Goal: Transaction & Acquisition: Purchase product/service

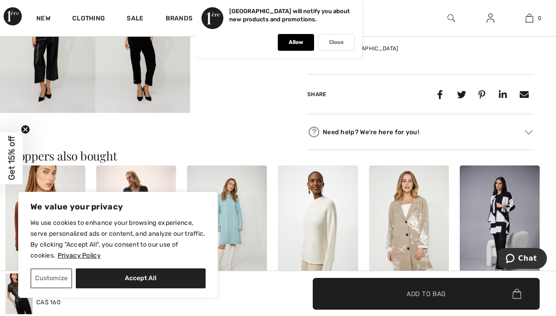
scroll to position [448, 0]
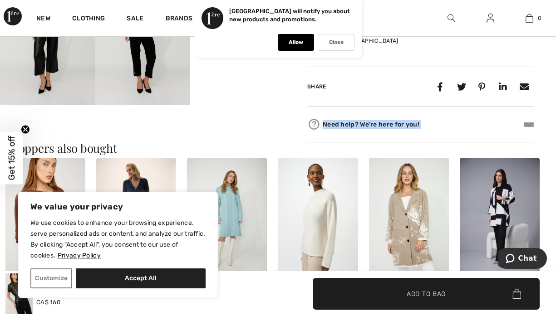
drag, startPoint x: 549, startPoint y: 102, endPoint x: 542, endPoint y: 117, distance: 17.1
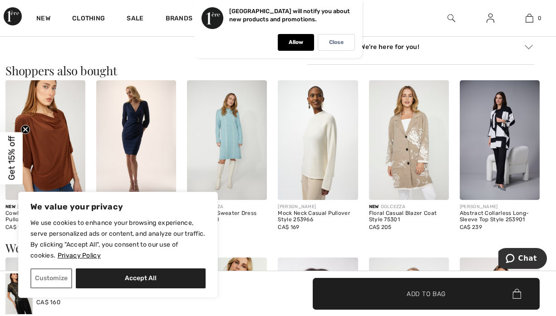
scroll to position [531, 0]
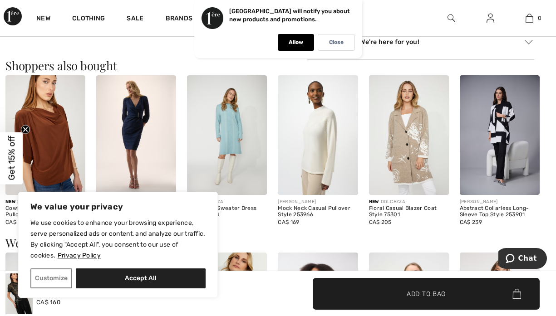
drag, startPoint x: 549, startPoint y: 156, endPoint x: 549, endPoint y: 150, distance: 5.4
click at [549, 155] on div "New FRANK LYMAN Cowl Neck Relaxed Fit Pullover Style 254302 CA$ 160 JOSEPH RIBK…" at bounding box center [277, 156] width 545 height 162
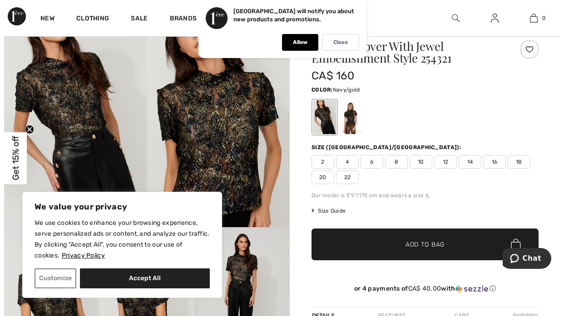
scroll to position [25, 0]
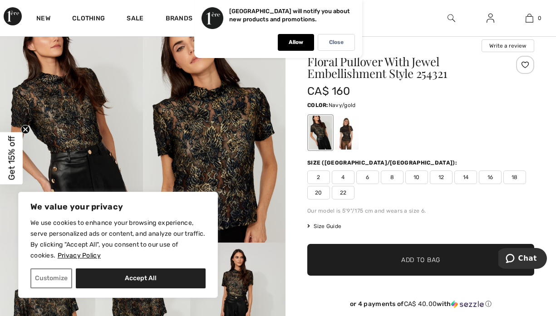
click at [547, 49] on div "Frank Lyman Write a review Floral Pullover With Jewel Embellishment Style 25432…" at bounding box center [420, 297] width 270 height 537
click at [208, 138] on img at bounding box center [214, 136] width 143 height 214
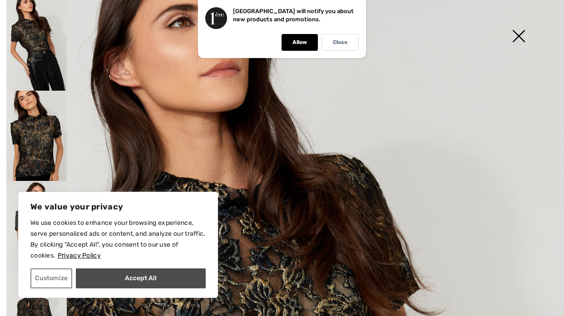
drag, startPoint x: 208, startPoint y: 138, endPoint x: 138, endPoint y: 279, distance: 157.7
click at [138, 279] on button "Accept All" at bounding box center [141, 279] width 130 height 20
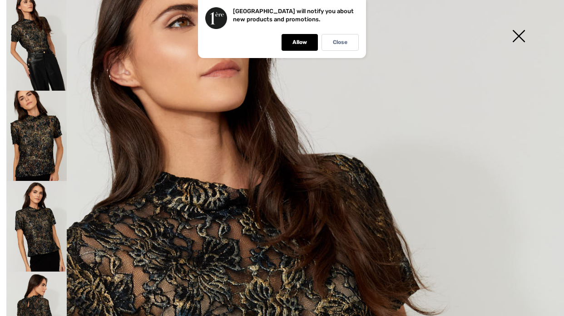
checkbox input "true"
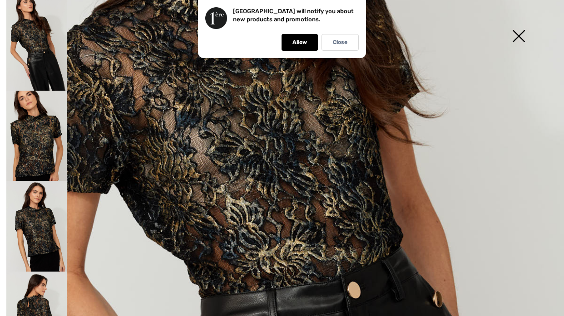
scroll to position [199, 0]
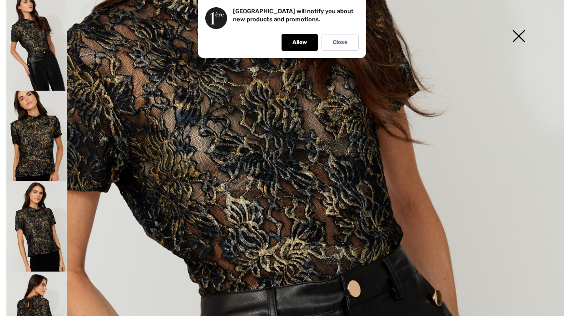
click at [37, 131] on img at bounding box center [36, 136] width 60 height 91
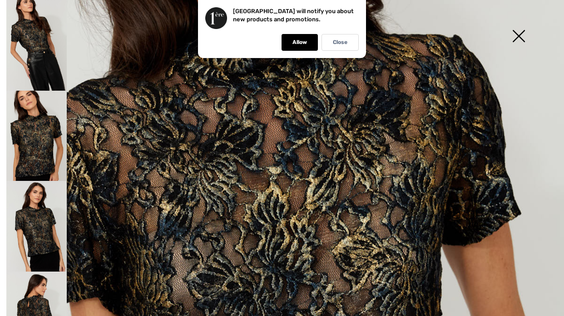
click at [46, 218] on img at bounding box center [36, 226] width 60 height 91
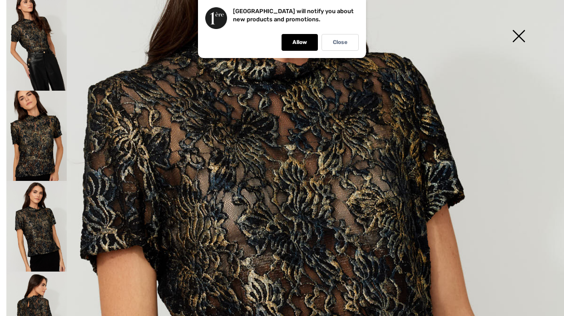
click at [47, 293] on img at bounding box center [36, 317] width 60 height 91
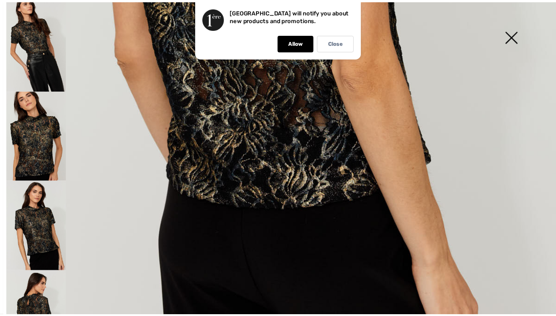
scroll to position [518, 0]
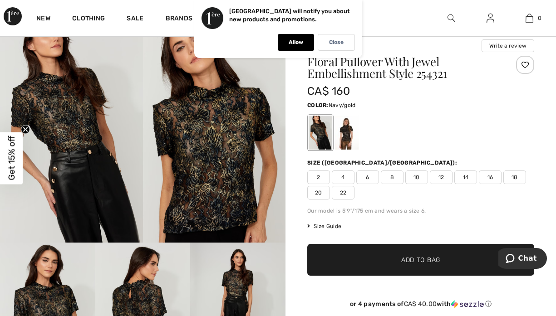
scroll to position [506, 0]
click at [98, 181] on img at bounding box center [71, 136] width 143 height 214
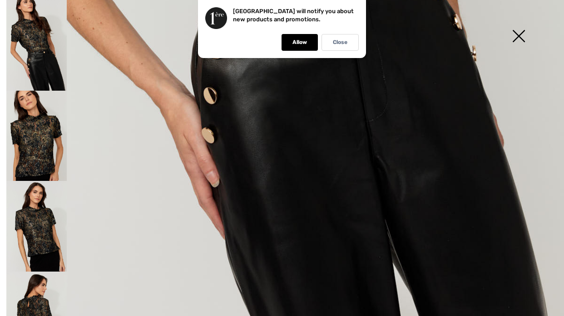
click at [512, 42] on img at bounding box center [518, 37] width 45 height 47
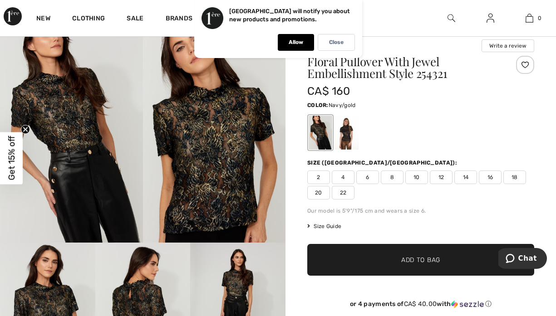
click at [330, 225] on span "Size Guide" at bounding box center [324, 226] width 34 height 8
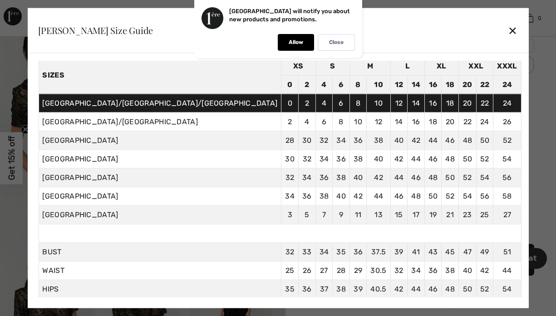
scroll to position [49, 0]
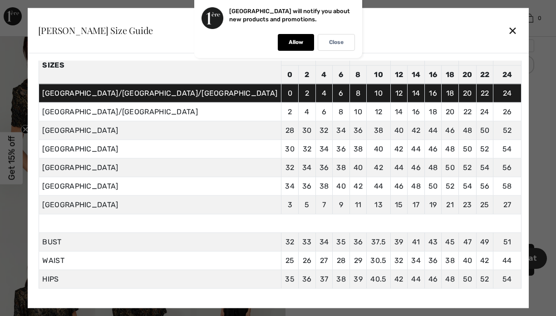
drag, startPoint x: 440, startPoint y: 135, endPoint x: 435, endPoint y: 28, distance: 107.2
click at [508, 28] on div "✕" at bounding box center [513, 30] width 10 height 19
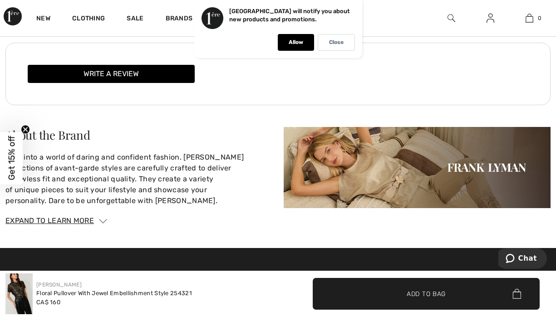
scroll to position [1114, 0]
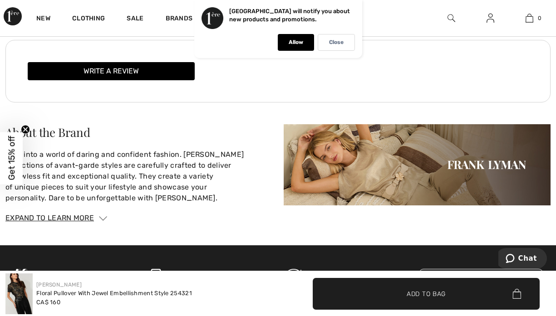
drag, startPoint x: 537, startPoint y: 226, endPoint x: 537, endPoint y: 235, distance: 9.1
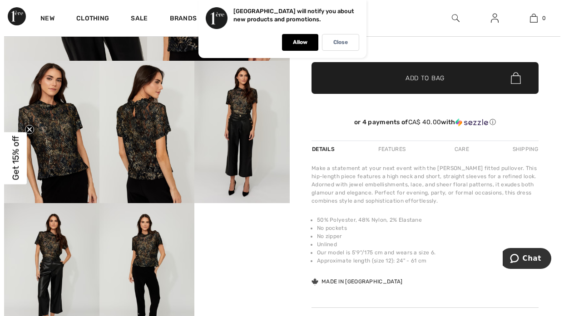
scroll to position [195, 0]
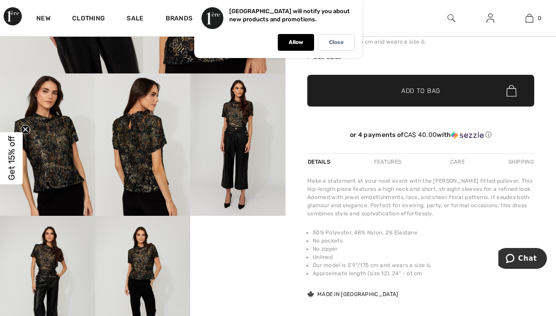
click at [232, 110] on img at bounding box center [237, 145] width 95 height 142
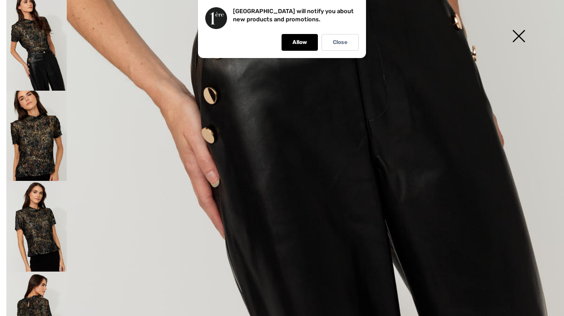
click at [52, 145] on img at bounding box center [36, 136] width 60 height 91
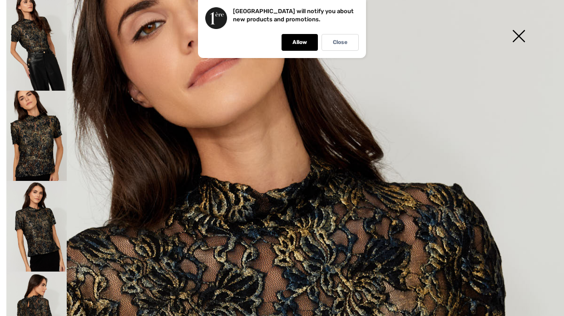
scroll to position [49, 0]
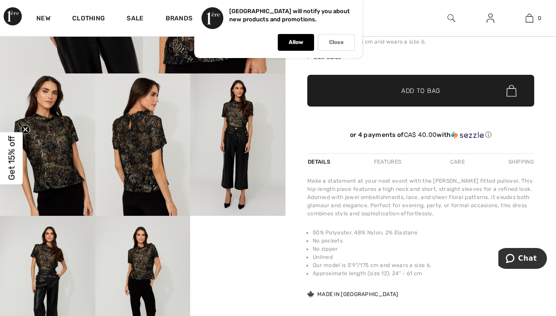
click at [240, 137] on img at bounding box center [237, 145] width 95 height 142
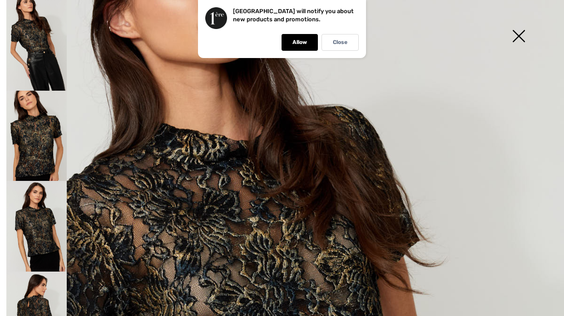
click at [27, 290] on img at bounding box center [36, 317] width 60 height 91
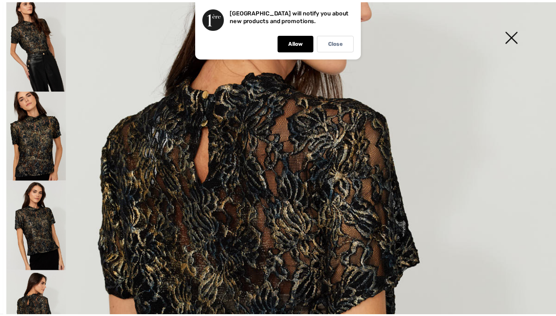
scroll to position [138, 0]
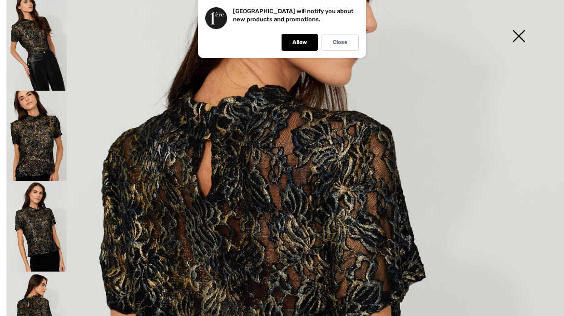
click at [553, 128] on img at bounding box center [282, 284] width 564 height 845
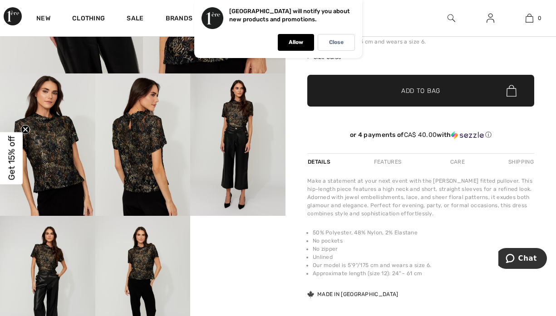
click at [141, 274] on img at bounding box center [142, 287] width 95 height 142
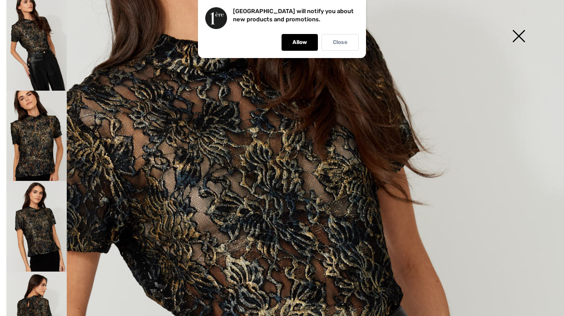
click at [344, 45] on p "Close" at bounding box center [340, 42] width 15 height 7
click at [344, 45] on img at bounding box center [282, 284] width 564 height 845
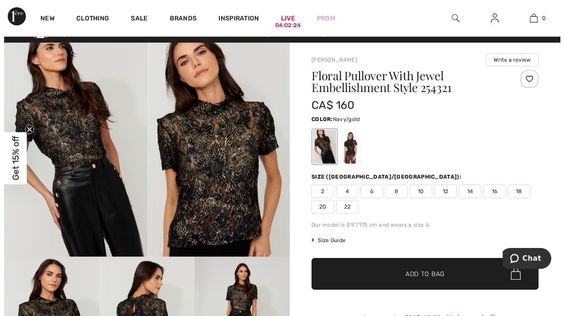
scroll to position [0, 0]
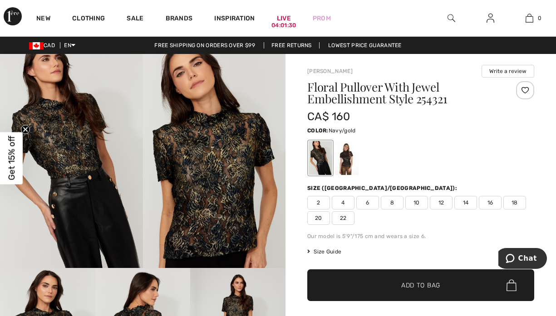
click at [449, 19] on img at bounding box center [451, 18] width 8 height 11
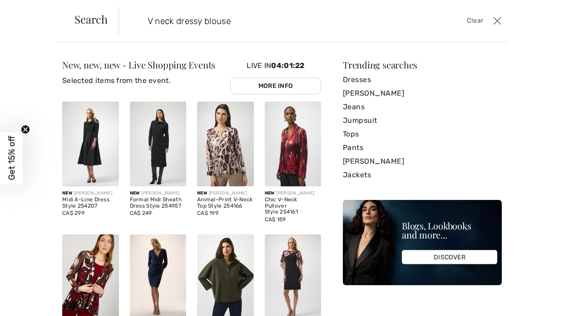
type input "V neck dressy blouse"
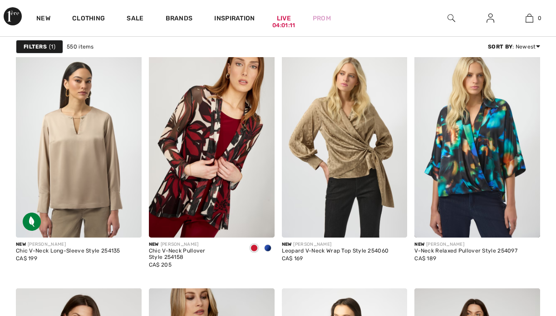
checkbox input "true"
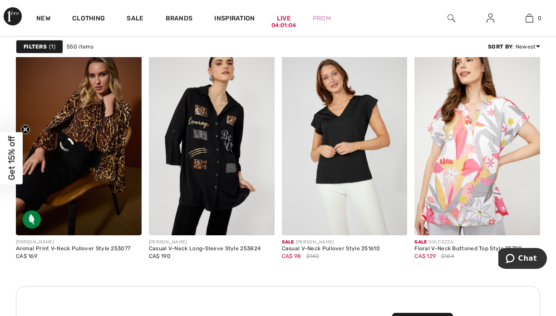
scroll to position [1625, 0]
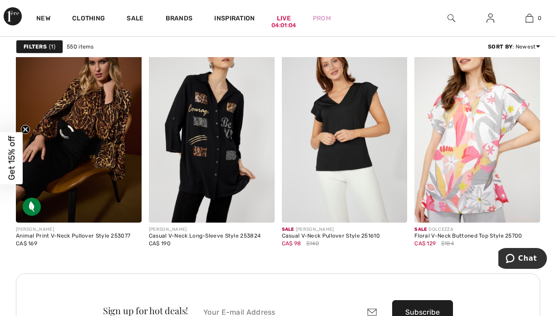
click at [555, 134] on div "Shirts & Blouses v neck dressy Shirts & Blouses Filters 1 550 items Sort By : N…" at bounding box center [278, 300] width 556 height 3742
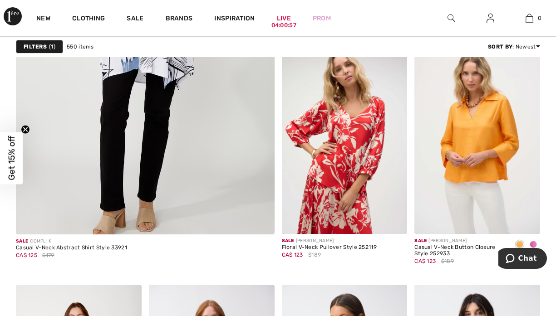
scroll to position [2315, 0]
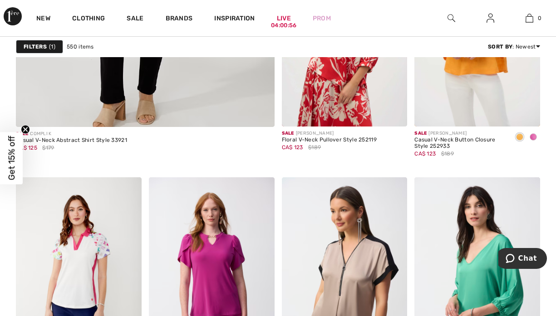
drag, startPoint x: 550, startPoint y: 180, endPoint x: 550, endPoint y: 188, distance: 8.2
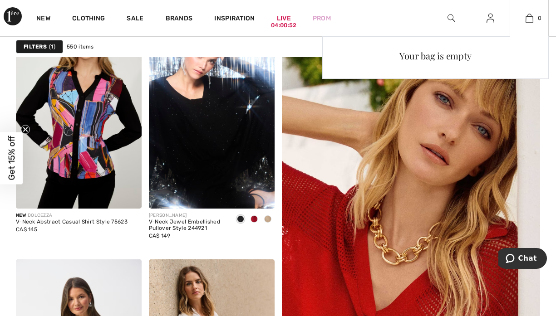
drag, startPoint x: 538, startPoint y: 25, endPoint x: 534, endPoint y: 9, distance: 17.3
click at [535, 10] on div "0 Your bag is empty" at bounding box center [529, 18] width 39 height 36
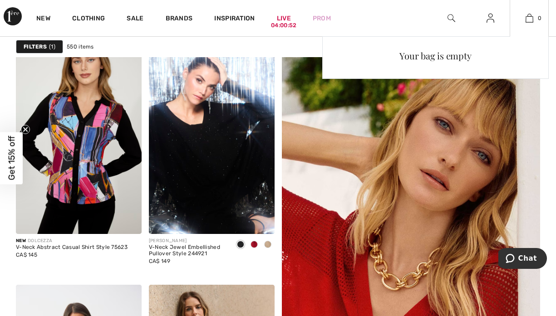
click at [534, 9] on div "0 Your bag is empty" at bounding box center [529, 18] width 39 height 36
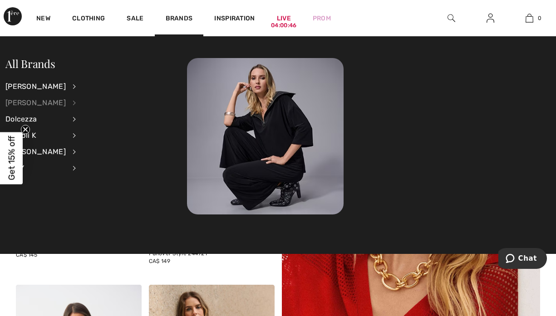
click at [46, 107] on div "[PERSON_NAME]" at bounding box center [35, 103] width 60 height 16
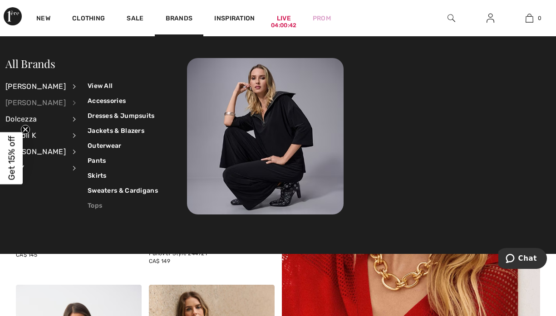
click at [92, 208] on link "Tops" at bounding box center [123, 205] width 70 height 15
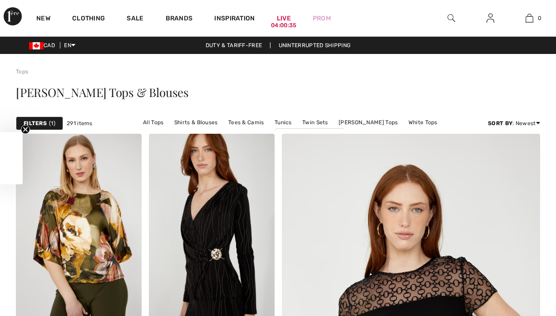
checkbox input "true"
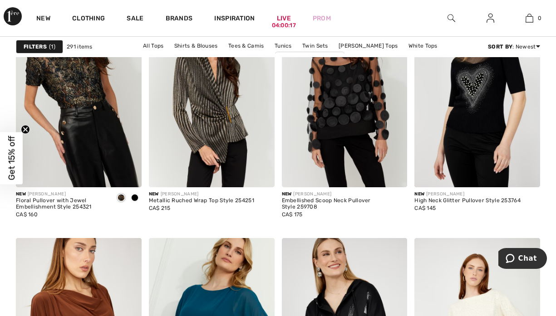
scroll to position [607, 0]
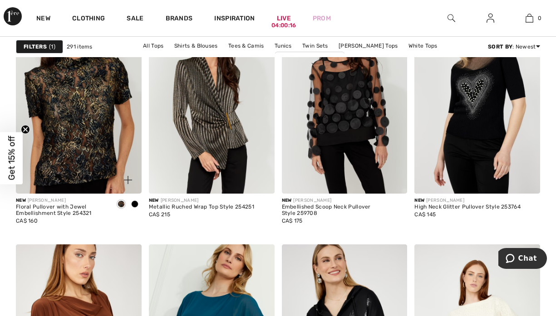
click at [75, 123] on img at bounding box center [79, 99] width 126 height 188
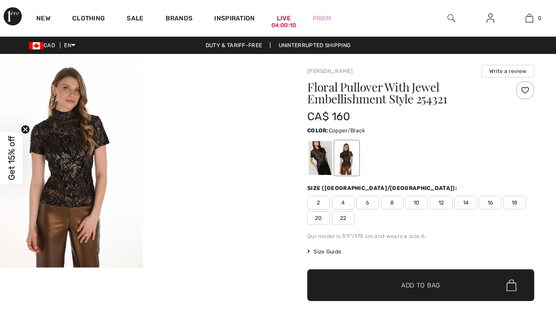
checkbox input "true"
click at [72, 165] on img at bounding box center [71, 161] width 143 height 214
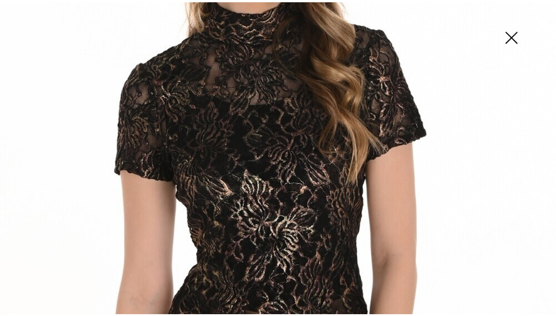
scroll to position [169, 0]
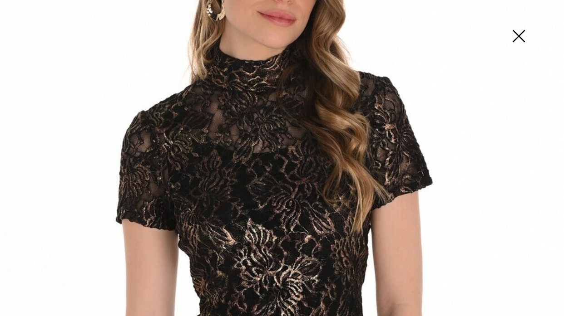
click at [518, 35] on img at bounding box center [518, 37] width 45 height 47
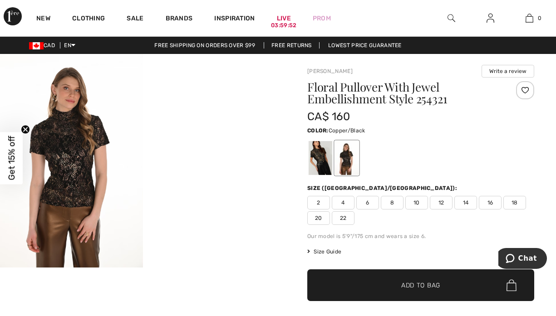
click at [347, 165] on div at bounding box center [347, 158] width 24 height 34
click at [320, 161] on div at bounding box center [321, 158] width 24 height 34
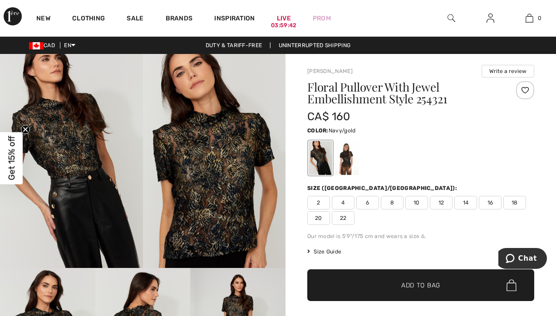
click at [229, 167] on img at bounding box center [214, 161] width 143 height 214
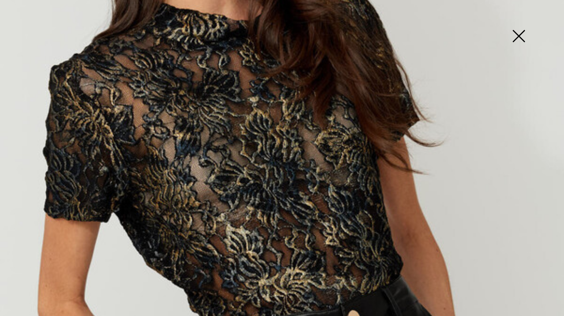
click at [515, 35] on img at bounding box center [518, 37] width 45 height 47
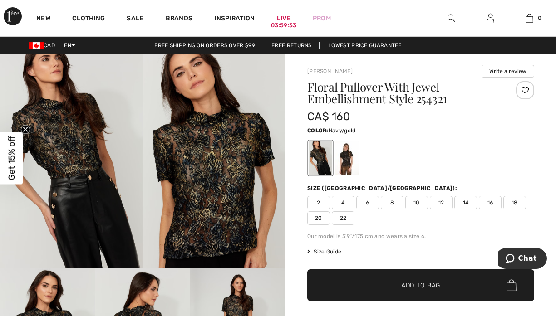
click at [466, 201] on span "14" at bounding box center [465, 203] width 23 height 14
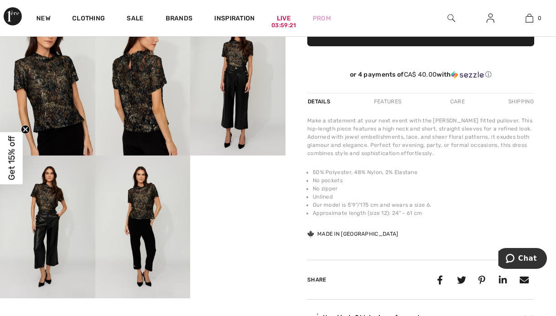
scroll to position [258, 0]
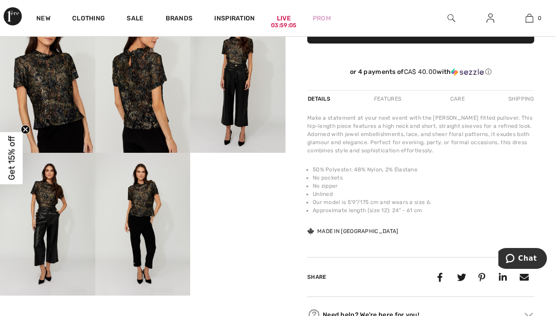
click at [242, 59] on img at bounding box center [237, 81] width 95 height 142
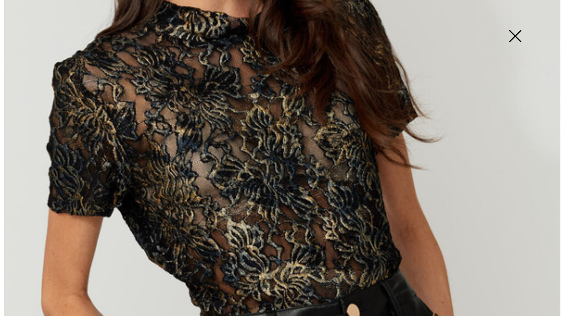
scroll to position [264, 0]
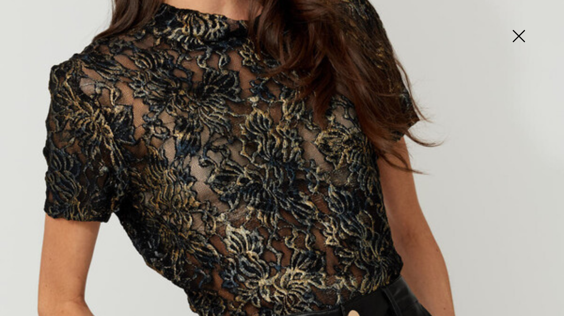
click at [518, 39] on img at bounding box center [518, 37] width 45 height 47
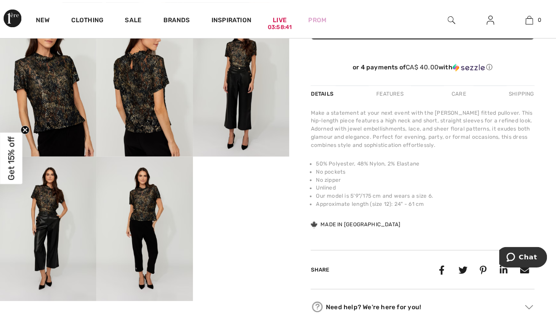
scroll to position [258, 0]
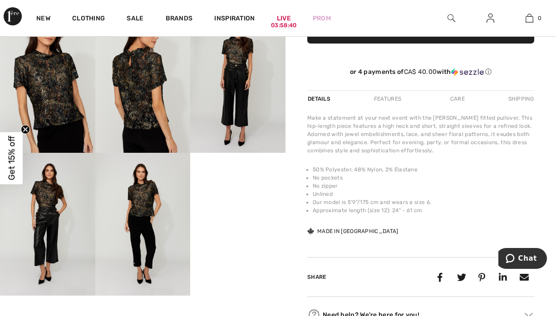
click at [50, 97] on img at bounding box center [47, 81] width 95 height 142
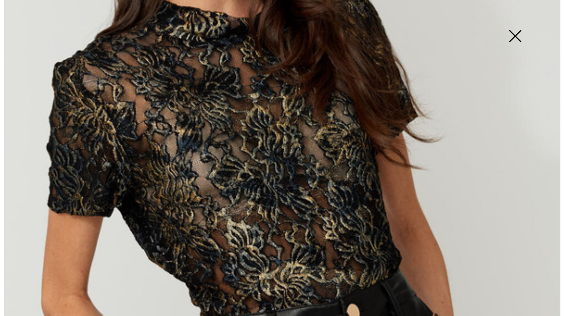
scroll to position [264, 0]
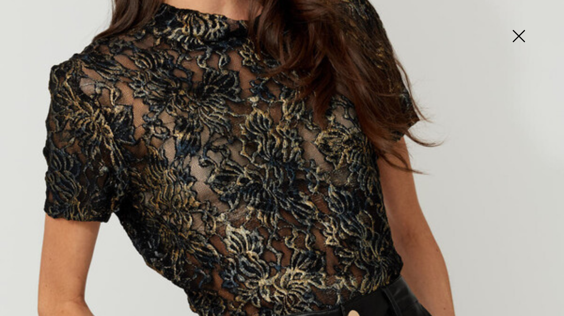
click at [514, 35] on img at bounding box center [518, 37] width 45 height 47
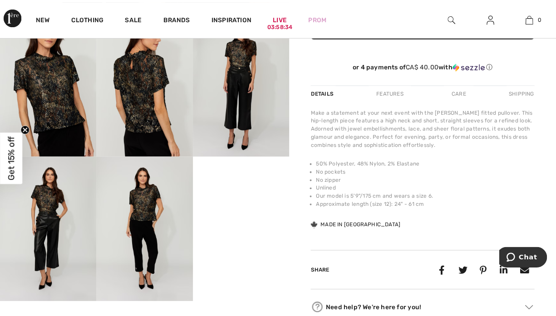
scroll to position [258, 0]
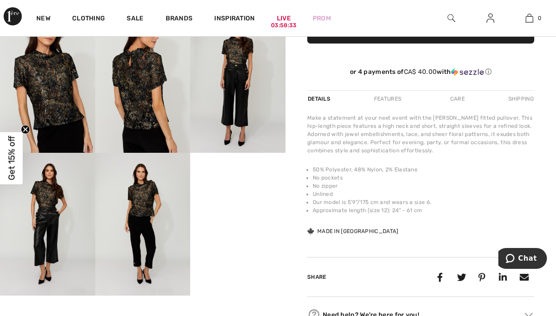
click at [132, 104] on img at bounding box center [142, 81] width 95 height 142
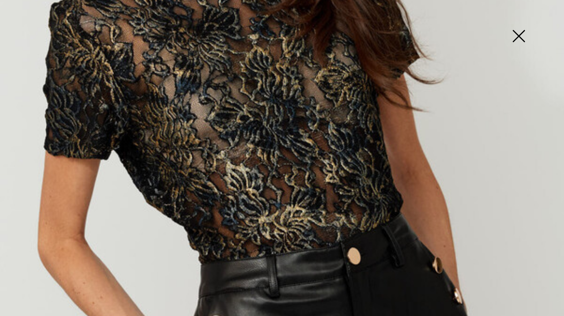
scroll to position [184, 0]
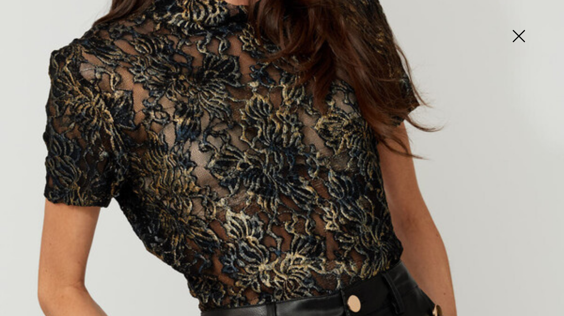
click at [393, 90] on img at bounding box center [282, 238] width 564 height 845
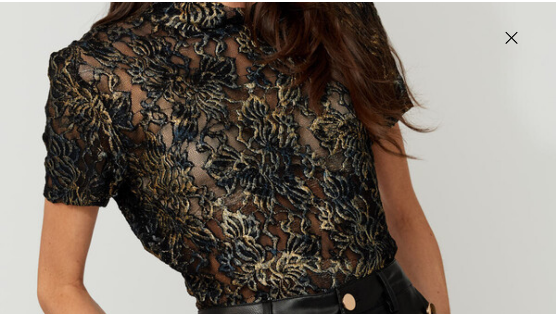
scroll to position [258, 0]
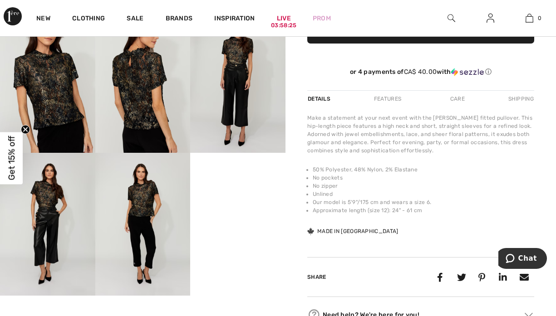
click at [157, 105] on img at bounding box center [142, 81] width 95 height 142
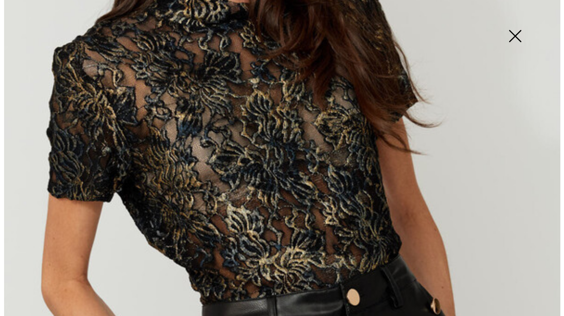
scroll to position [264, 0]
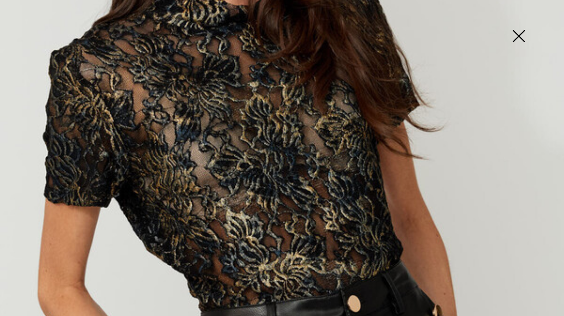
click at [518, 35] on img at bounding box center [518, 37] width 45 height 47
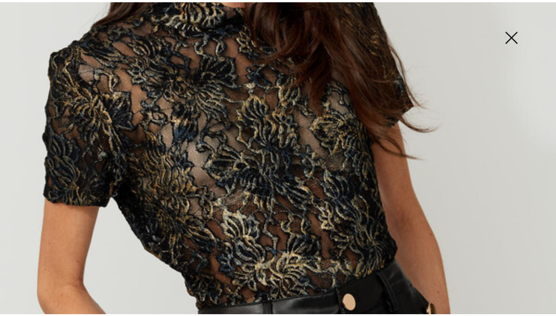
scroll to position [258, 0]
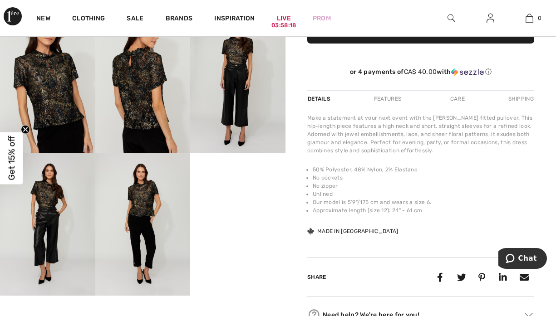
click at [130, 97] on img at bounding box center [142, 81] width 95 height 142
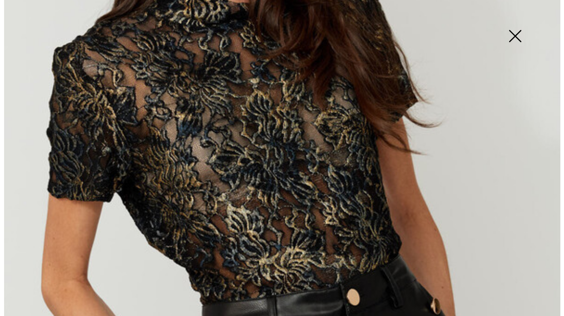
scroll to position [264, 0]
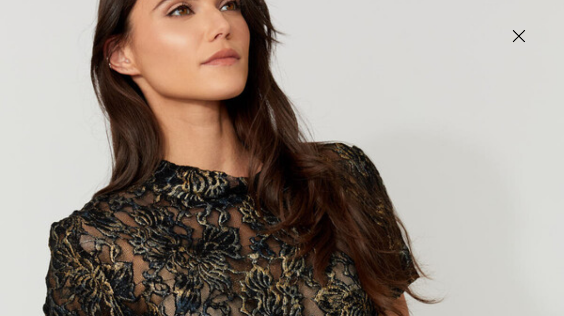
scroll to position [0, 0]
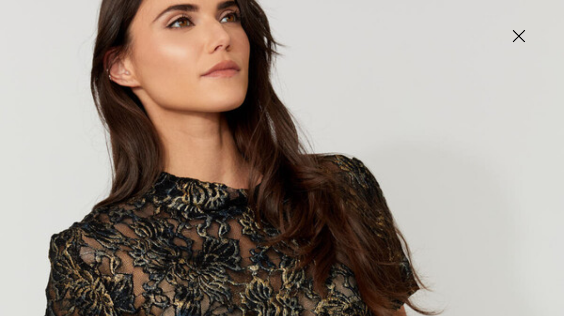
click at [515, 37] on img at bounding box center [518, 37] width 45 height 47
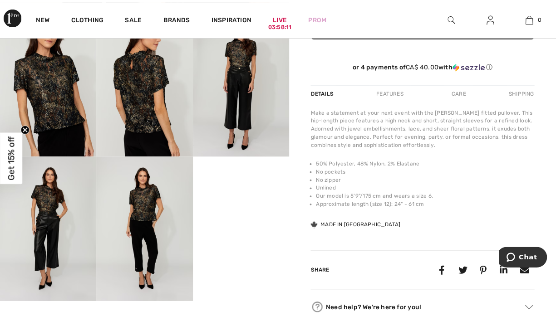
scroll to position [258, 0]
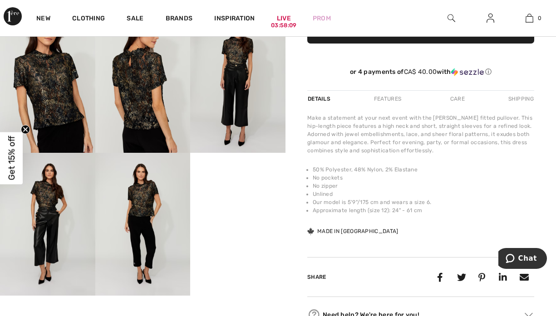
click at [158, 207] on img at bounding box center [142, 224] width 95 height 142
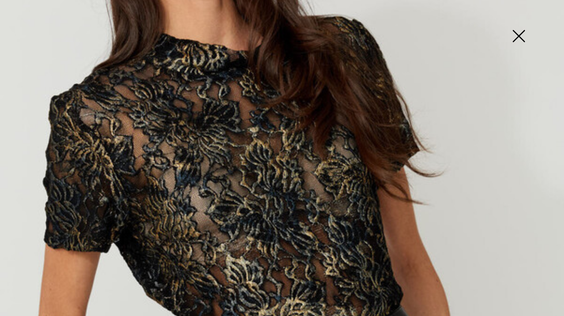
scroll to position [88, 0]
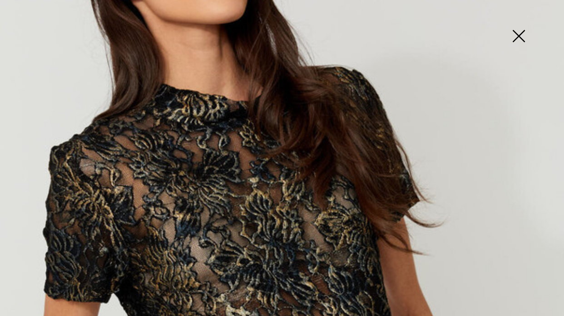
click at [515, 34] on img at bounding box center [518, 37] width 45 height 47
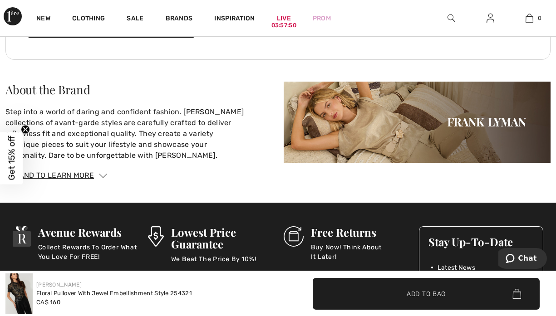
scroll to position [1171, 0]
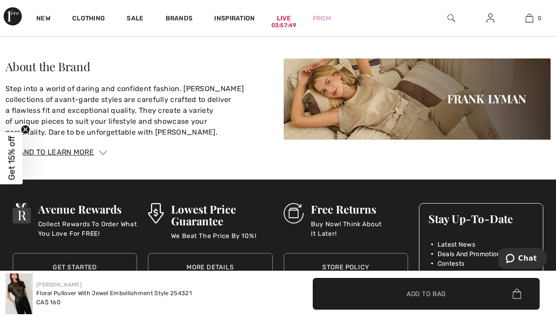
drag, startPoint x: 555, startPoint y: 243, endPoint x: 555, endPoint y: 228, distance: 15.4
drag, startPoint x: 555, startPoint y: 221, endPoint x: 555, endPoint y: 215, distance: 6.4
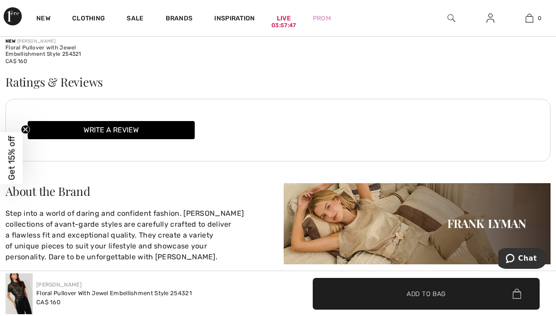
scroll to position [890, 0]
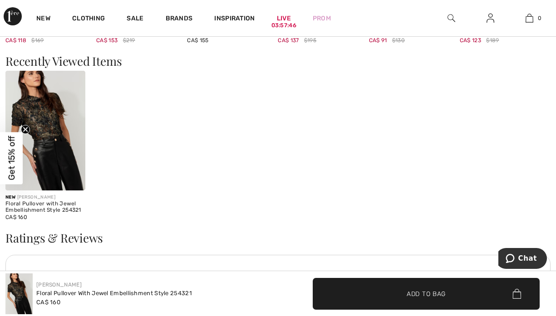
drag, startPoint x: 553, startPoint y: 166, endPoint x: 550, endPoint y: 157, distance: 8.9
click at [550, 157] on div "Shoppers also bought New DOLCEZZA High-Neck Sweater Dress Style 75308 CA$ 168 N…" at bounding box center [278, 70] width 556 height 738
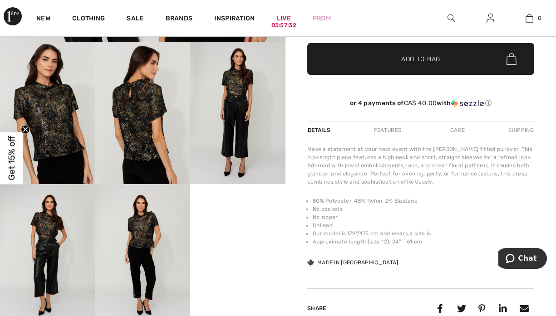
scroll to position [216, 0]
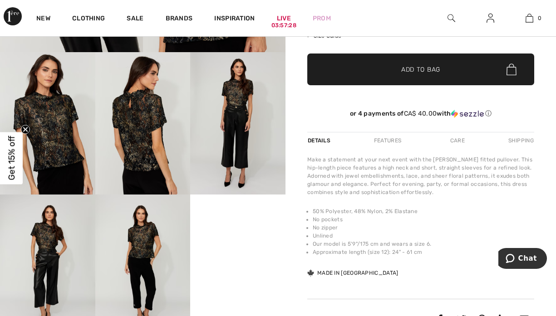
drag, startPoint x: 140, startPoint y: 110, endPoint x: 135, endPoint y: 108, distance: 4.7
click at [139, 110] on img at bounding box center [142, 123] width 95 height 142
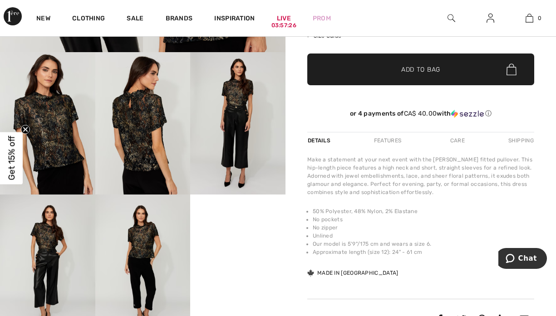
click at [141, 101] on img at bounding box center [142, 123] width 95 height 142
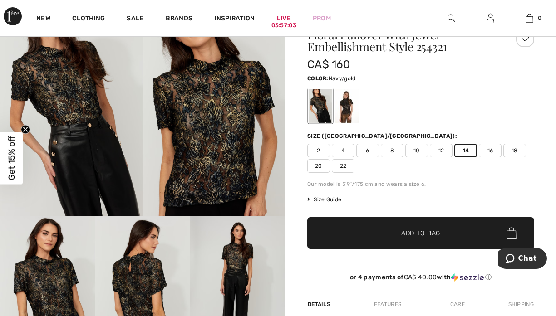
scroll to position [49, 0]
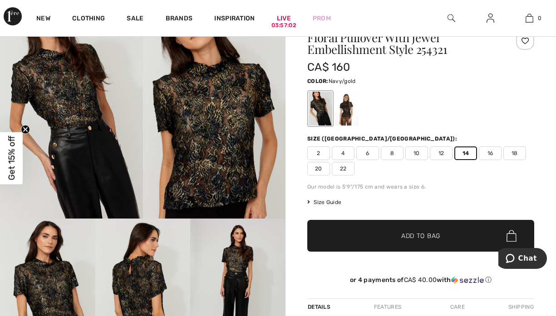
click at [554, 45] on div "Frank Lyman Write a review Floral Pullover With Jewel Embellishment Style 25432…" at bounding box center [420, 273] width 270 height 537
click at [554, 42] on div "Frank Lyman Write a review Floral Pullover With Jewel Embellishment Style 25432…" at bounding box center [420, 273] width 270 height 537
click at [430, 237] on span "Add to Bag" at bounding box center [420, 236] width 39 height 10
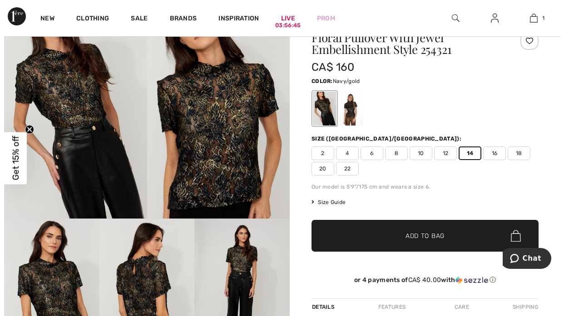
scroll to position [26, 0]
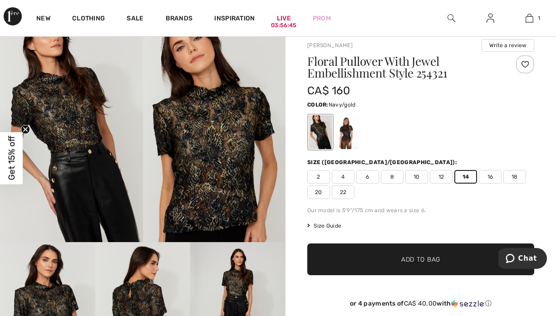
click at [551, 22] on div "New Clothing Sale Brands Inspiration Live 03:56:45 Prom 1 Added to Bag Frank Ly…" at bounding box center [278, 18] width 556 height 36
click at [451, 15] on img at bounding box center [451, 18] width 8 height 11
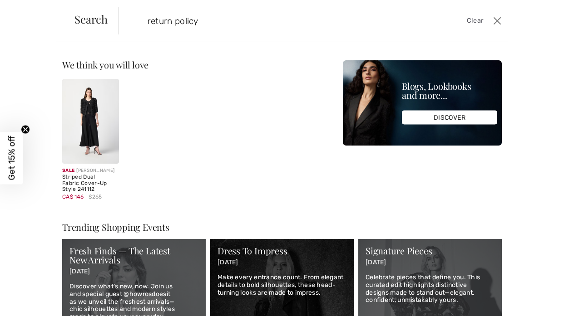
type input "return policy"
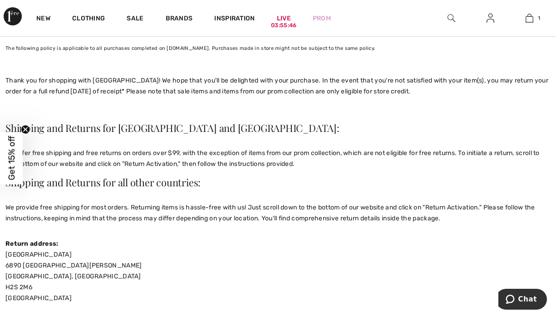
scroll to position [37, 0]
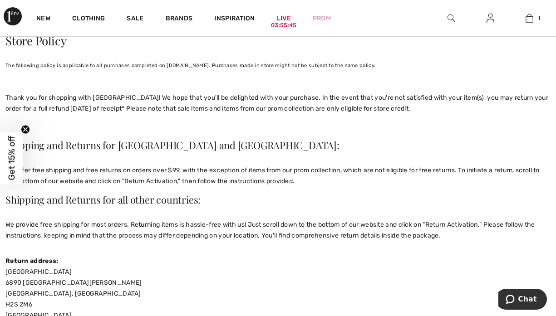
click at [554, 35] on div "New Clothing Sale Brands Inspiration Live 03:55:45 Prom 1 Added to Bag [PERSON_…" at bounding box center [278, 18] width 556 height 36
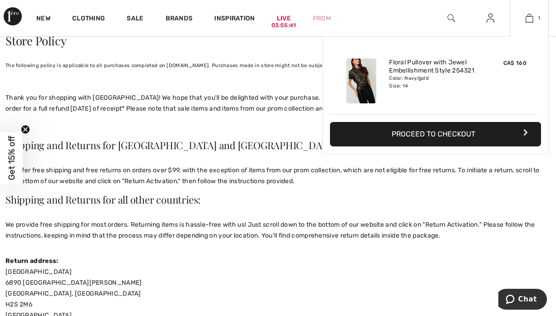
click at [528, 20] on img at bounding box center [529, 18] width 8 height 11
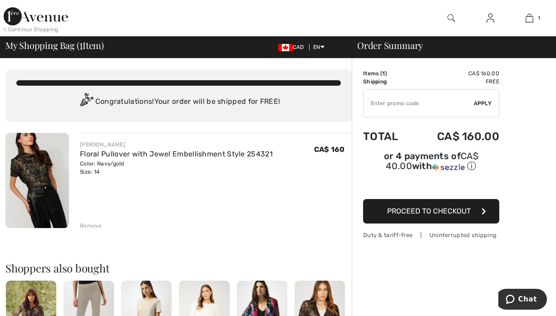
click at [442, 211] on span "Proceed to Checkout" at bounding box center [428, 211] width 83 height 9
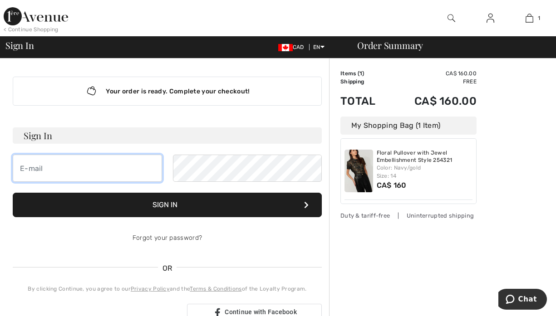
click at [63, 168] on input "email" at bounding box center [87, 168] width 149 height 27
click at [292, 255] on div "Sign In Sign In Forgot your password? OR By clicking Continue, you agree to our…" at bounding box center [167, 225] width 309 height 195
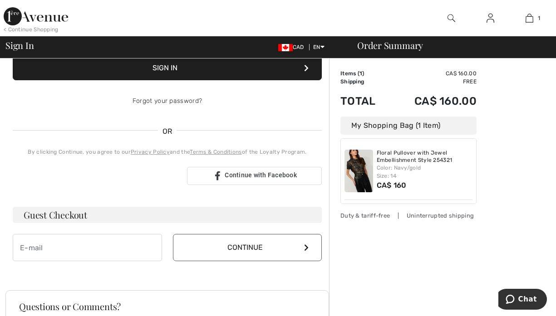
scroll to position [153, 0]
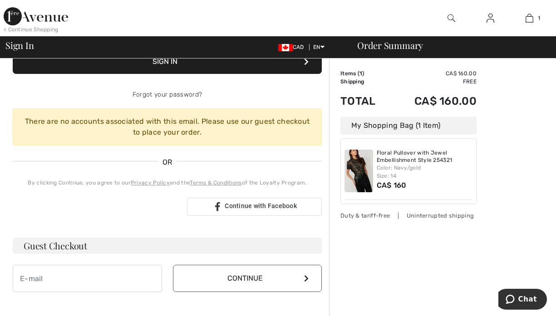
click at [242, 275] on button "Continue" at bounding box center [247, 278] width 149 height 27
click at [242, 275] on div "Your order is ready. Complete your checkout! Sign In Can not be empty Sign In F…" at bounding box center [167, 201] width 324 height 591
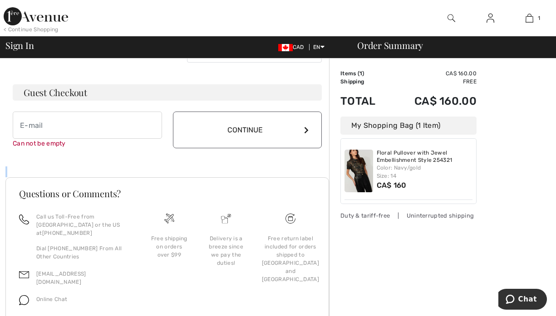
scroll to position [248, 0]
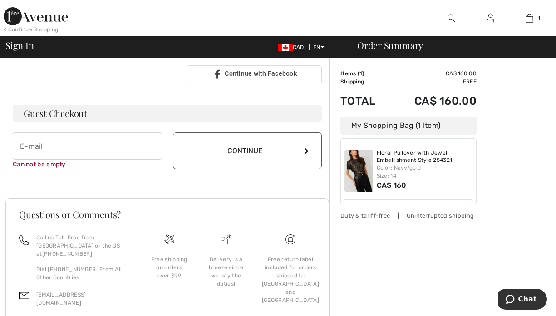
click at [555, 137] on div "Order Summary Details Items ( 1 ) CA$ 160.00 Promo code CA$ 0.00 Shipping Free …" at bounding box center [442, 91] width 227 height 563
